Goal: Task Accomplishment & Management: Complete application form

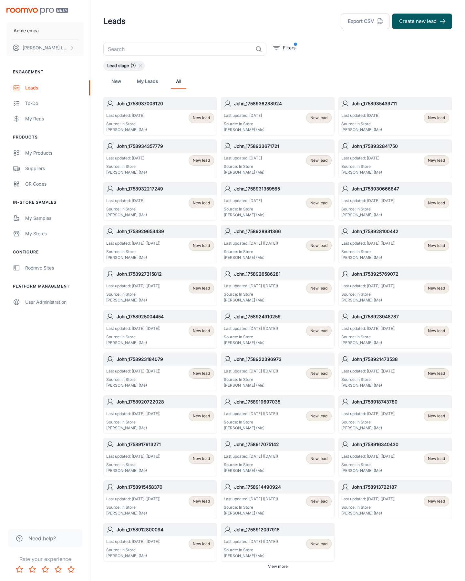
click at [422, 21] on button "Create new lead" at bounding box center [422, 21] width 60 height 15
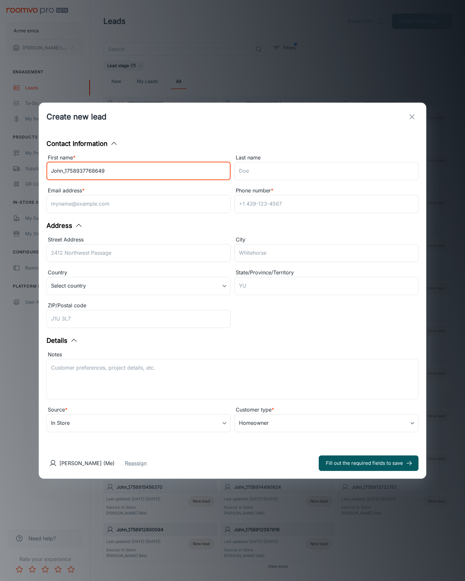
type input "John_1758937768649"
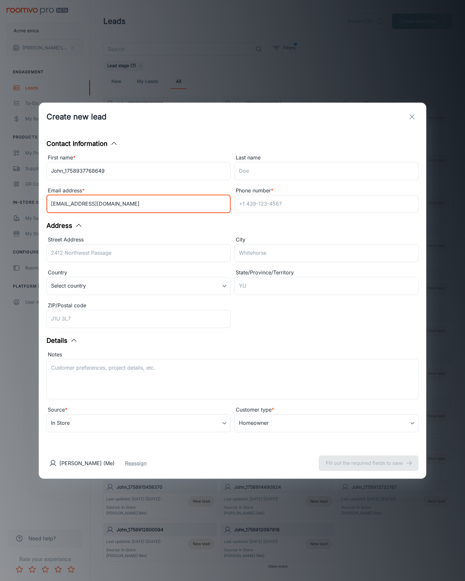
type input "[EMAIL_ADDRESS][DOMAIN_NAME]"
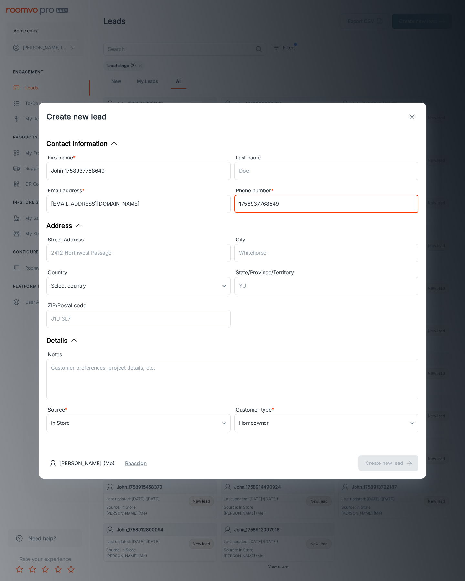
type input "1758937768649"
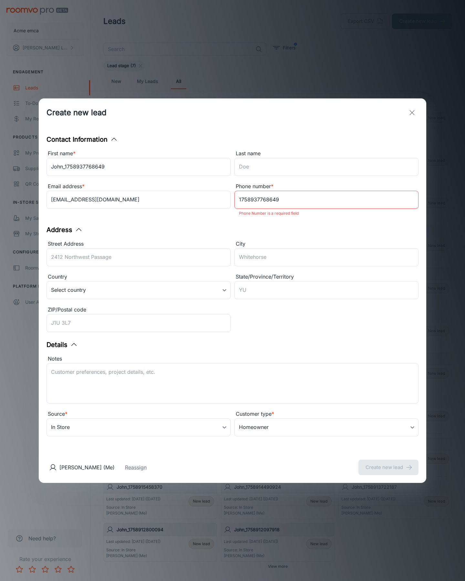
click at [388, 463] on button "Create new lead" at bounding box center [388, 466] width 60 height 15
